Goal: Task Accomplishment & Management: Complete application form

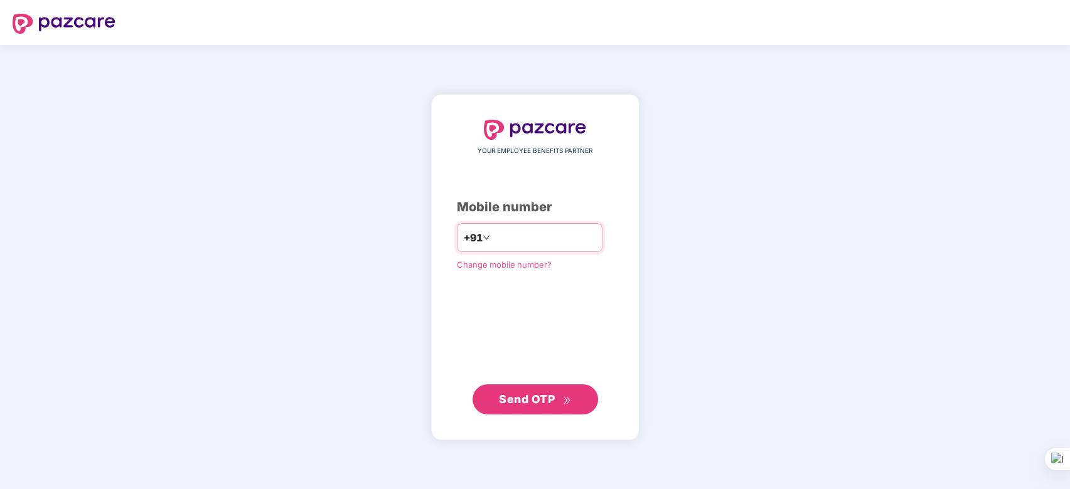
click at [513, 237] on input "number" at bounding box center [544, 238] width 103 height 20
type input "**********"
click at [535, 400] on span "Send OTP" at bounding box center [527, 398] width 56 height 13
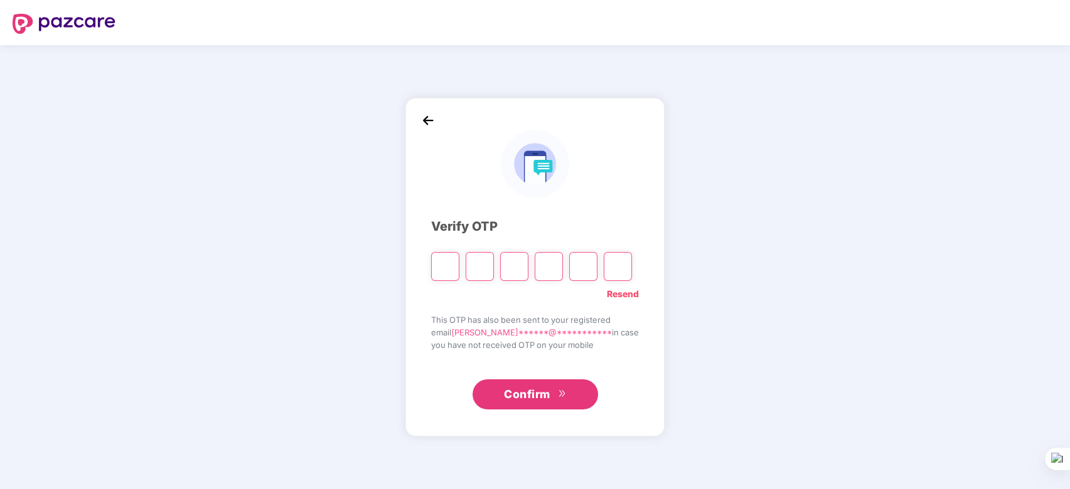
type input "*"
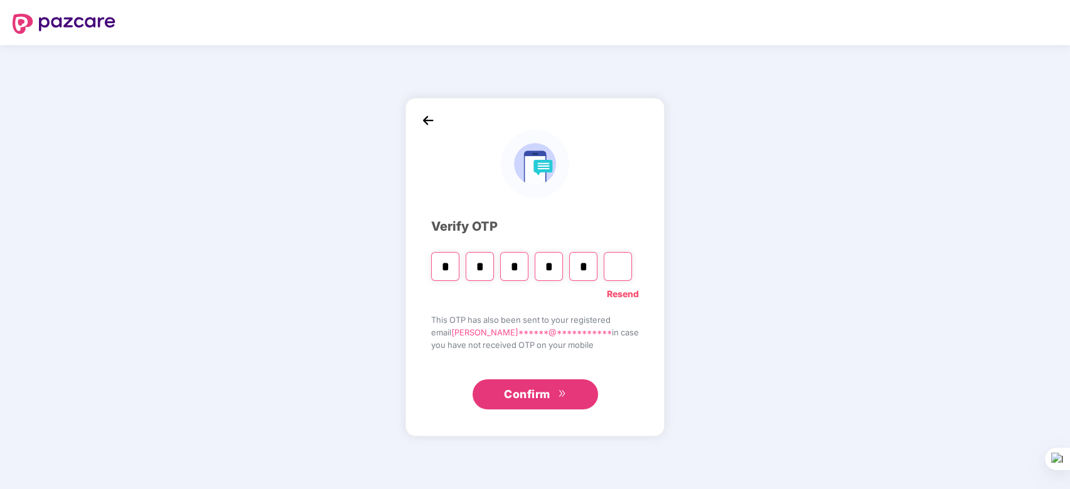
type input "*"
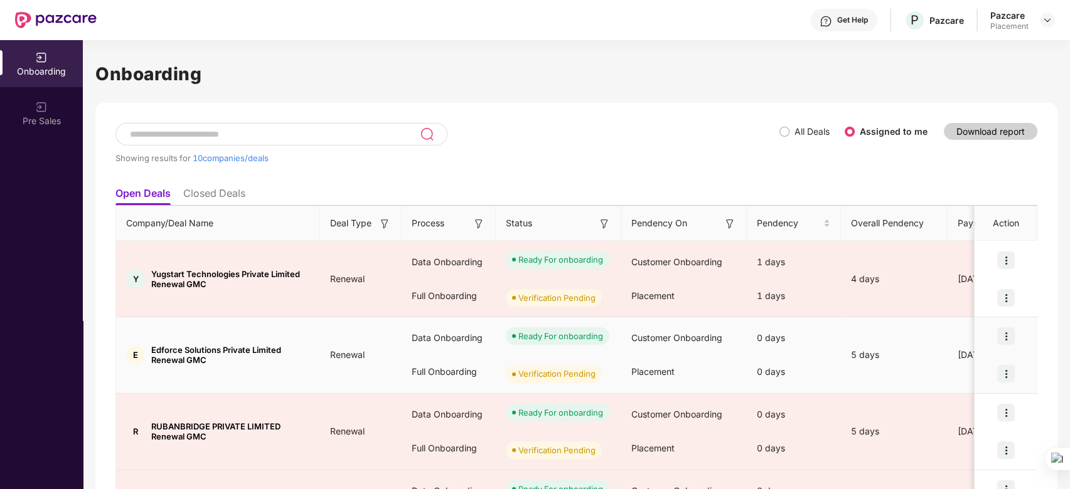
scroll to position [561, 0]
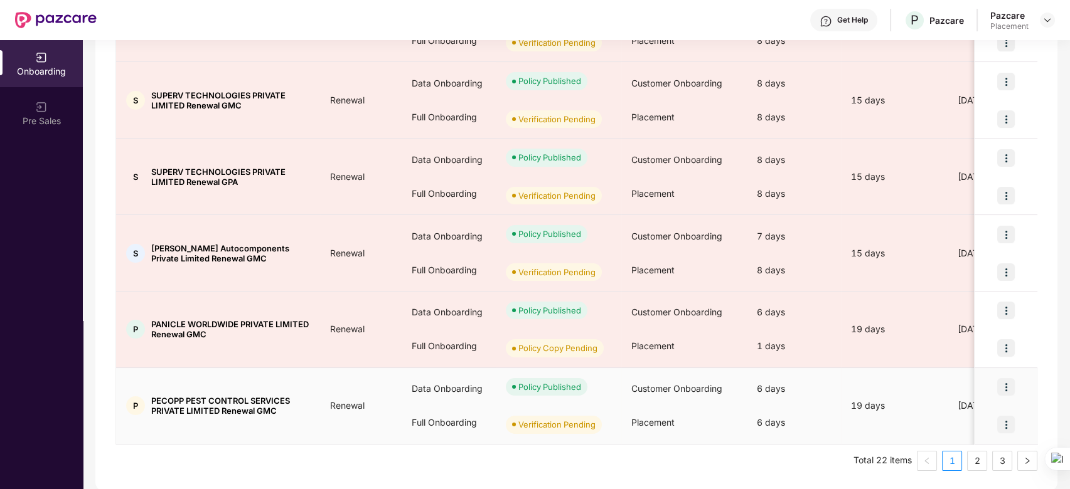
click at [1005, 424] on img at bounding box center [1006, 425] width 18 height 18
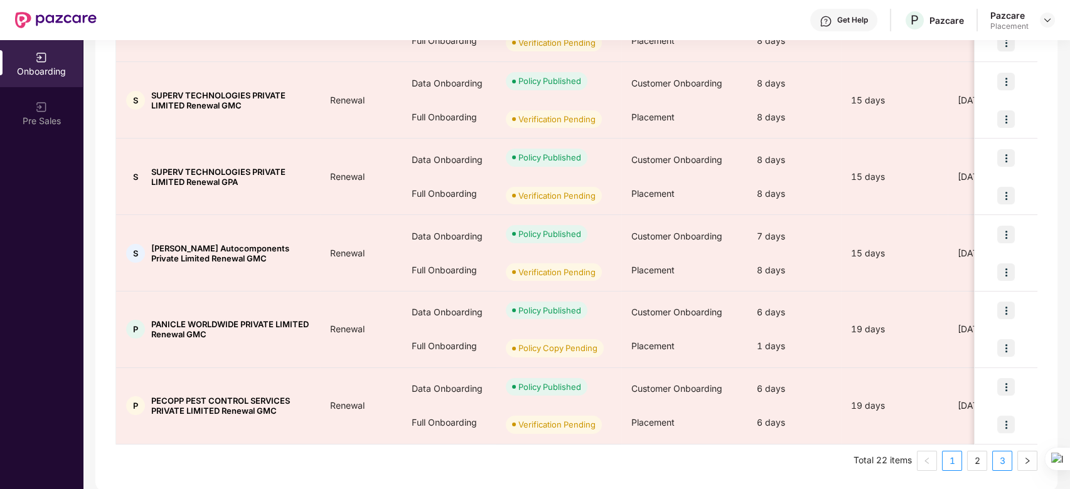
click at [1001, 459] on link "3" at bounding box center [1002, 461] width 19 height 19
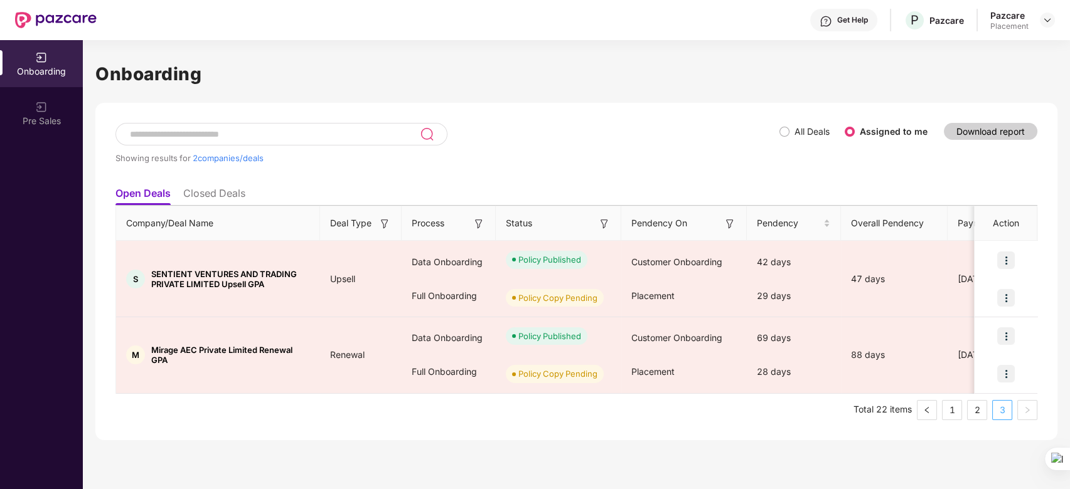
scroll to position [0, 0]
click at [974, 414] on link "2" at bounding box center [977, 410] width 19 height 19
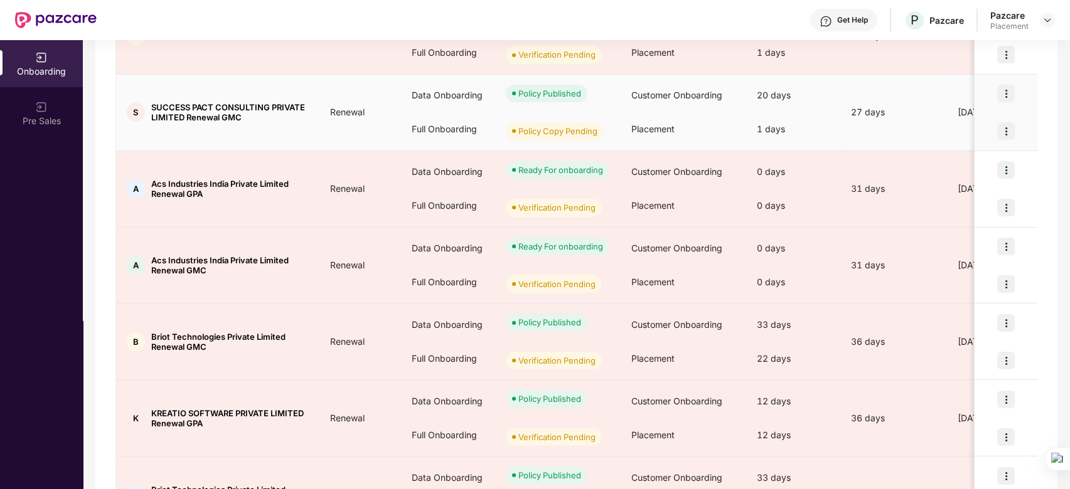
scroll to position [561, 0]
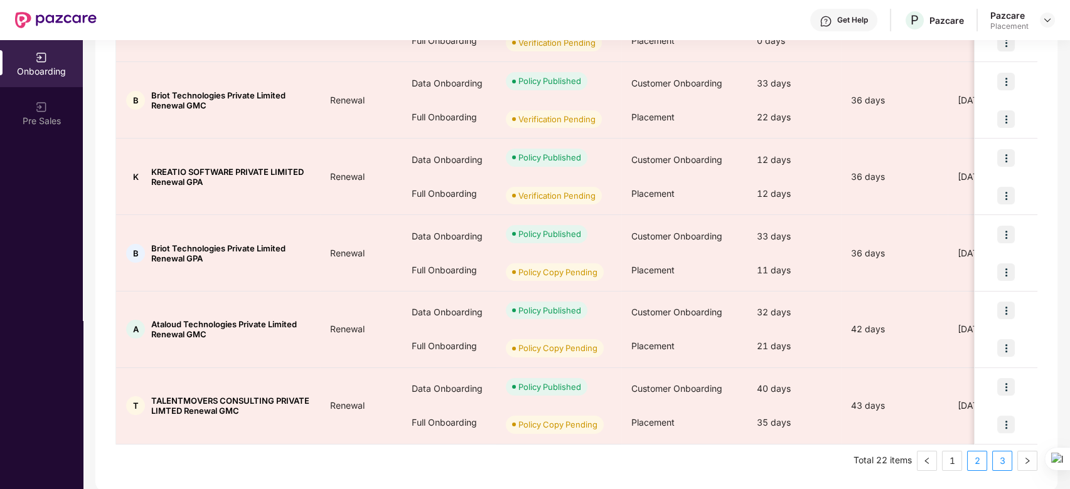
click at [1000, 462] on link "3" at bounding box center [1002, 461] width 19 height 19
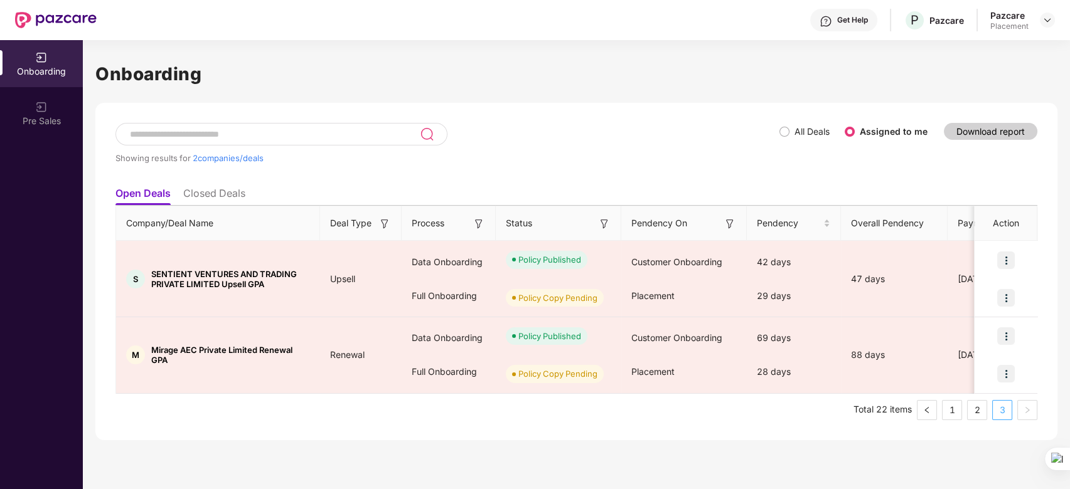
scroll to position [0, 0]
click at [973, 409] on link "2" at bounding box center [977, 410] width 19 height 19
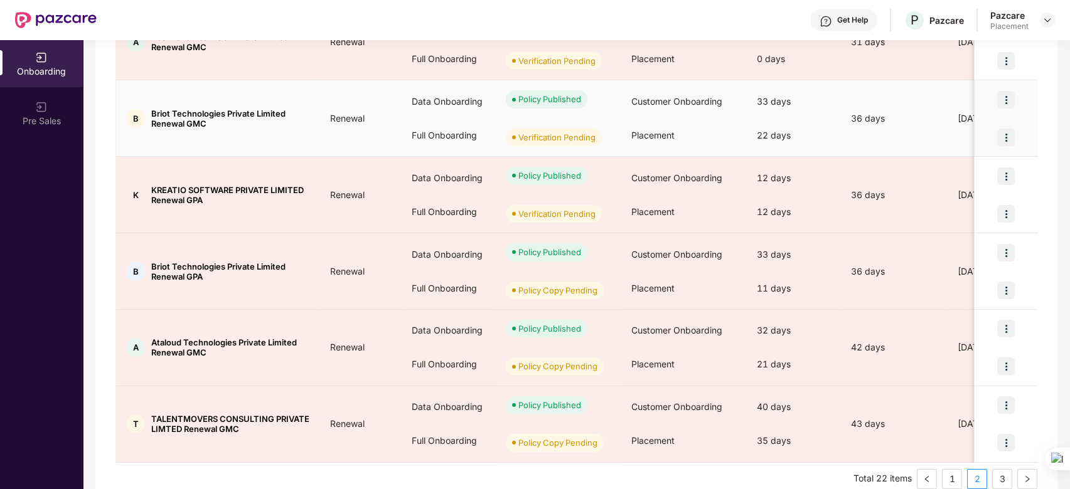
scroll to position [561, 0]
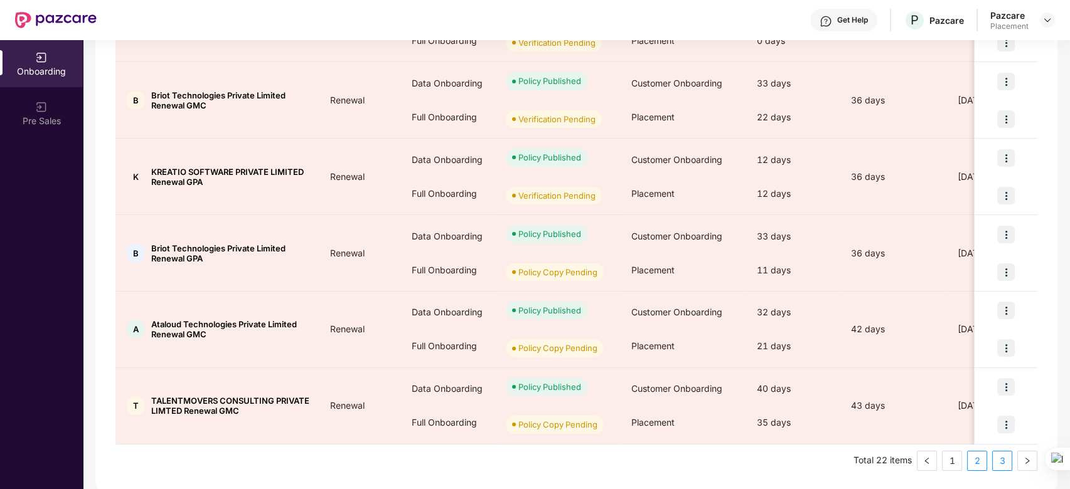
click at [995, 459] on link "3" at bounding box center [1002, 461] width 19 height 19
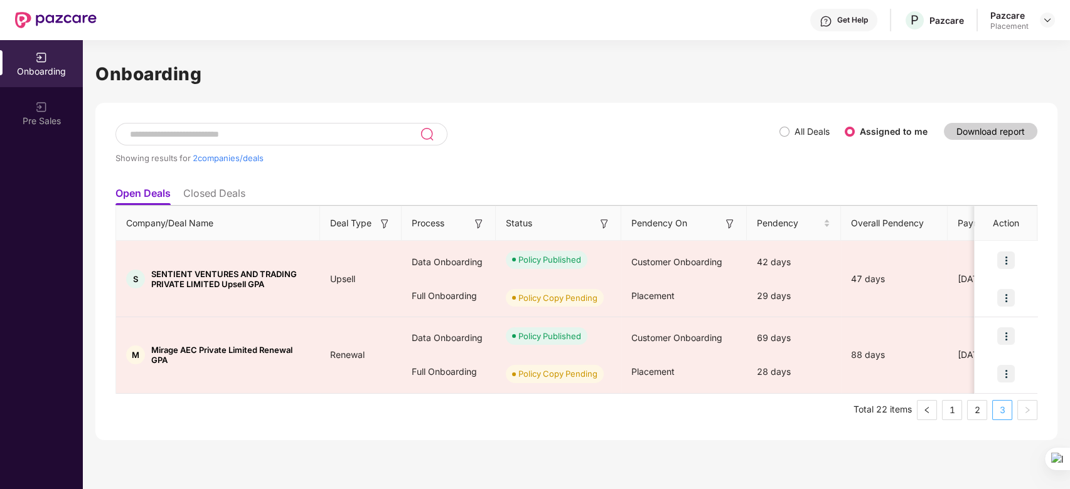
scroll to position [0, 0]
click at [978, 413] on link "2" at bounding box center [977, 410] width 19 height 19
